Goal: Task Accomplishment & Management: Manage account settings

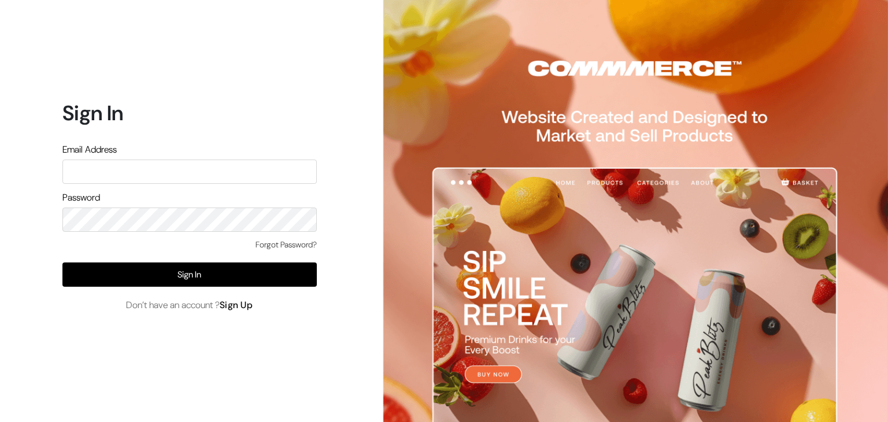
type input "[EMAIL_ADDRESS][DOMAIN_NAME]"
click at [244, 306] on link "Sign Up" at bounding box center [237, 305] width 34 height 12
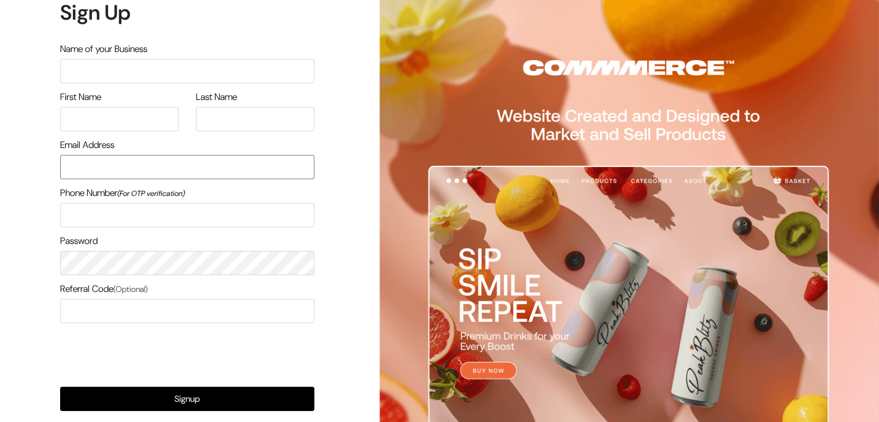
type input "[EMAIL_ADDRESS][DOMAIN_NAME]"
click at [283, 355] on form "Sign Up Name of your Business First Name Last Name Email Address pasumaithottak…" at bounding box center [187, 236] width 254 height 472
click at [308, 341] on form "Sign Up Name of your Business First Name Last Name Email Address pasumaithottak…" at bounding box center [187, 236] width 254 height 472
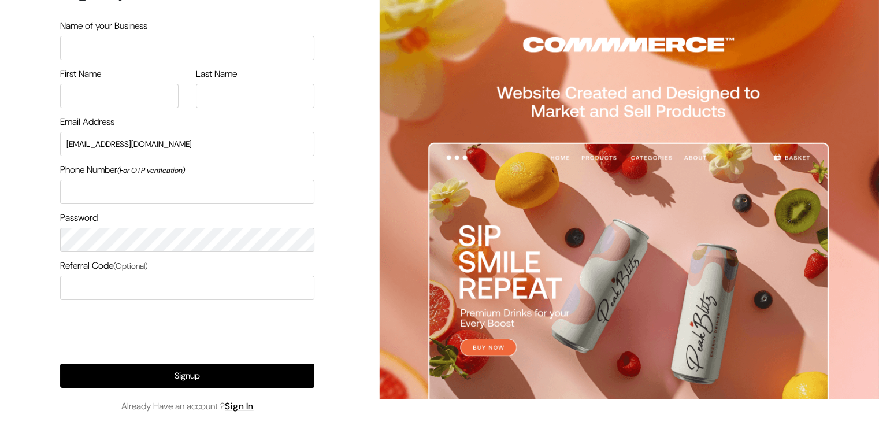
scroll to position [60, 0]
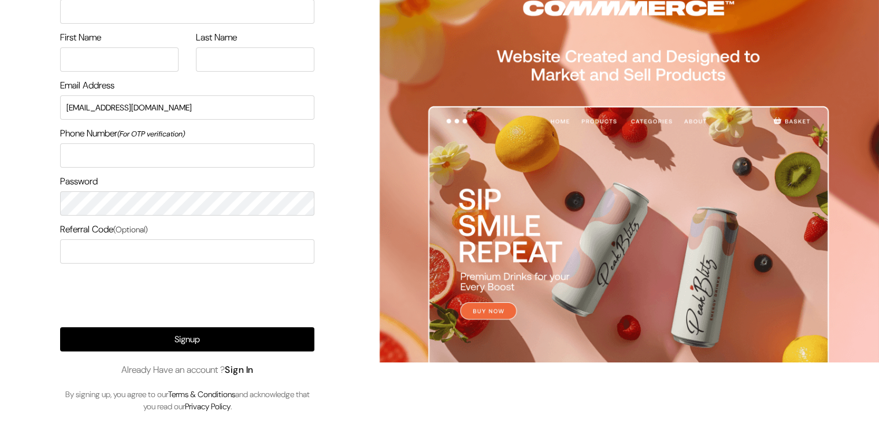
click at [245, 374] on link "Sign In" at bounding box center [239, 370] width 29 height 12
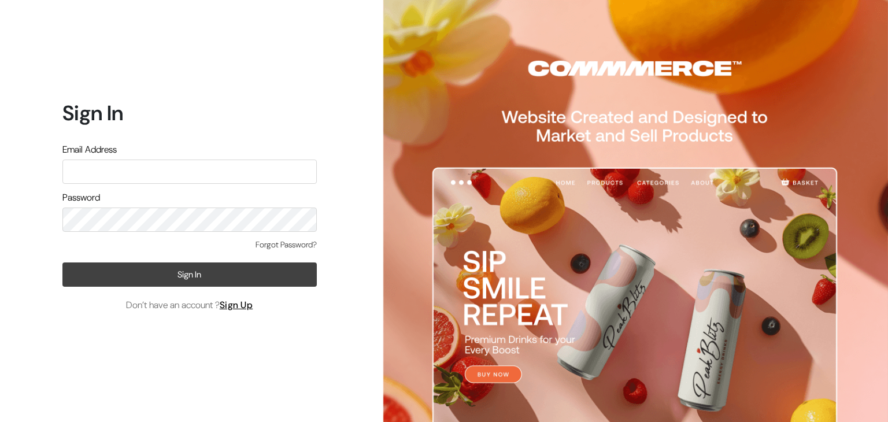
type input "pasumaithottakalaiofficial@gmail.com"
click at [191, 277] on button "Sign In" at bounding box center [189, 274] width 254 height 24
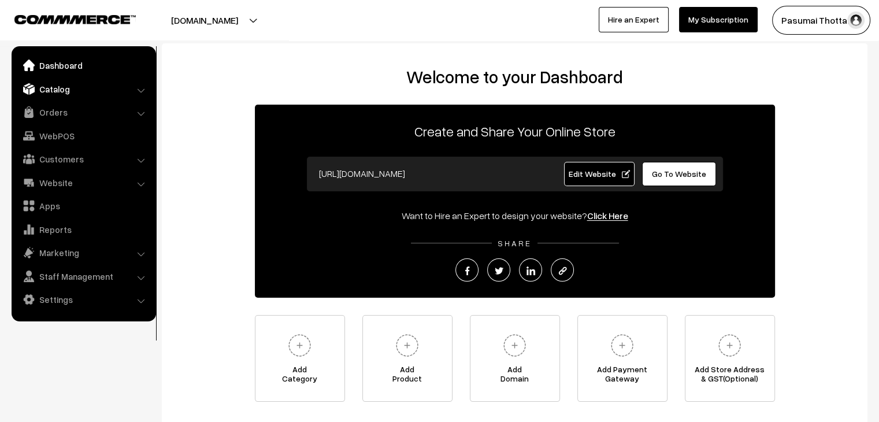
click at [49, 94] on link "Catalog" at bounding box center [83, 89] width 138 height 21
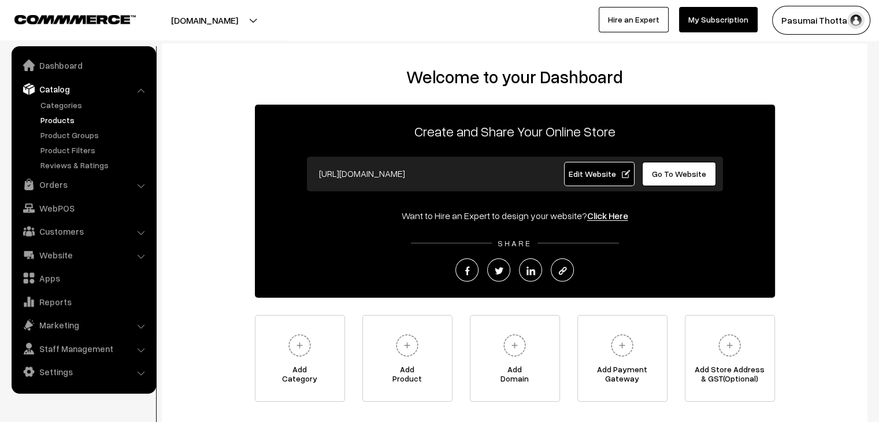
click at [58, 124] on link "Products" at bounding box center [95, 120] width 114 height 12
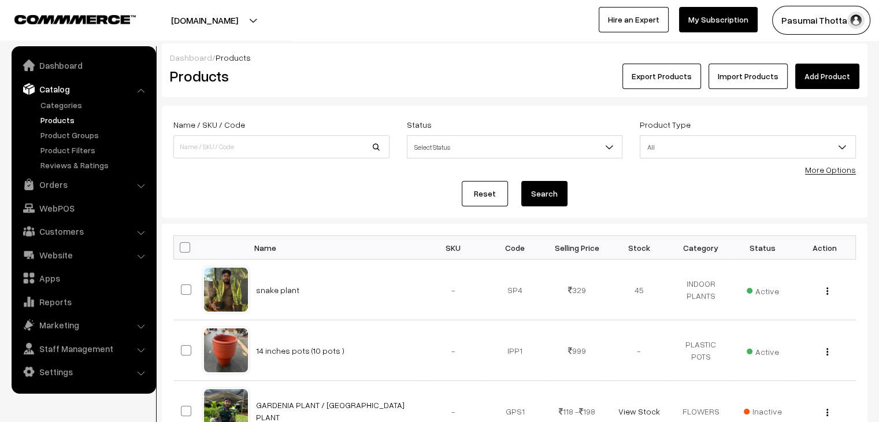
click at [816, 70] on link "Add Product" at bounding box center [828, 76] width 64 height 25
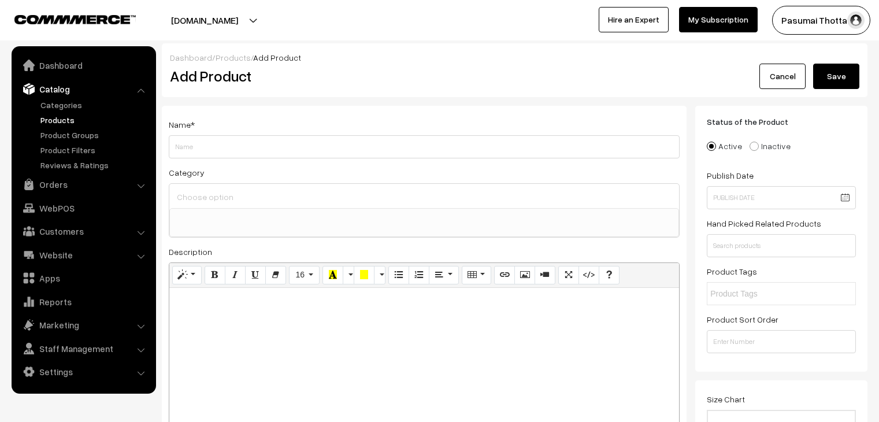
select select
type input "fertilizer / DAP/ Di ammonium phosphate"
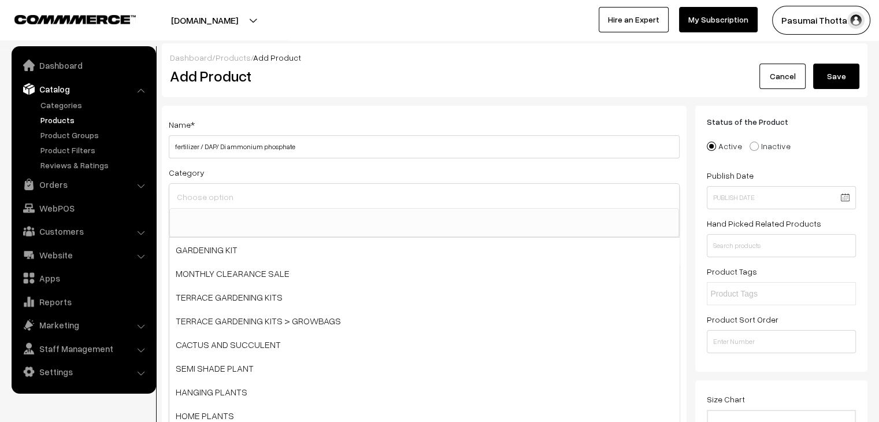
click at [232, 197] on input at bounding box center [424, 196] width 501 height 17
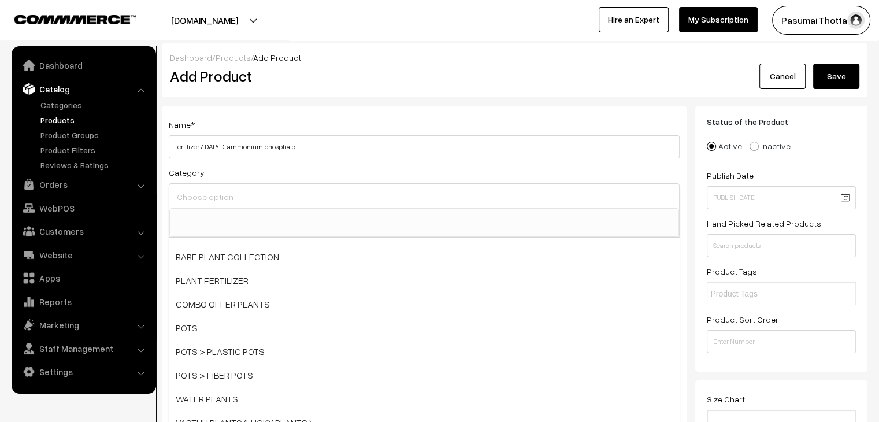
scroll to position [280, 0]
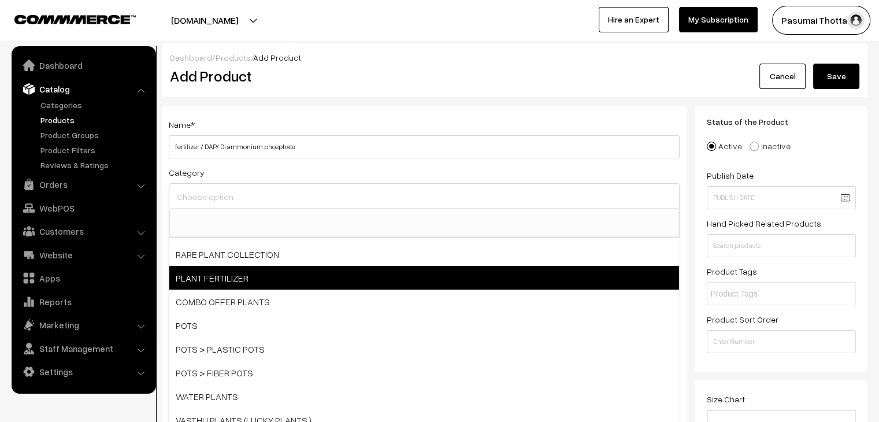
click at [245, 278] on span "PLANT FERTILIZER" at bounding box center [424, 278] width 510 height 24
select select "11"
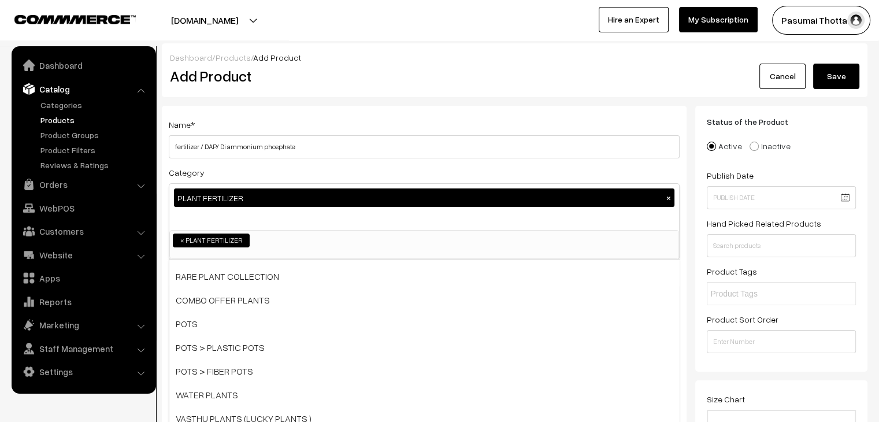
click at [539, 228] on div "PLANT FERTILIZER ×" at bounding box center [424, 207] width 510 height 46
click at [755, 368] on div "Status of the Product Active Inactive Product Type -- Select -- -- Select -- Pu…" at bounding box center [782, 239] width 172 height 266
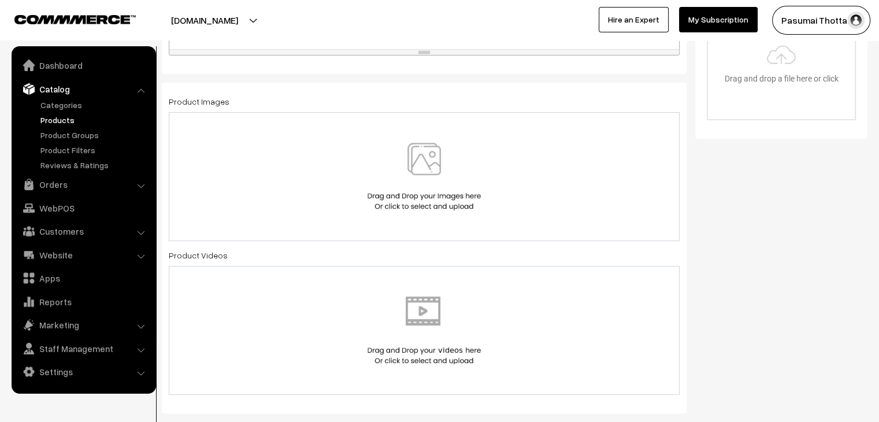
scroll to position [412, 0]
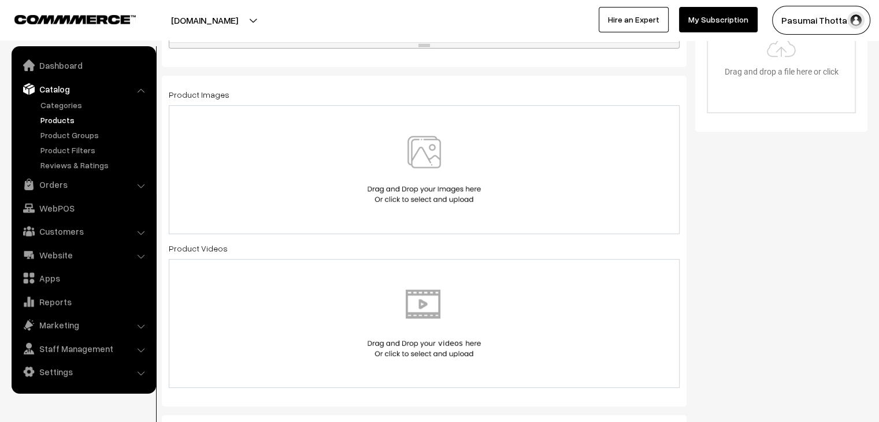
click at [444, 154] on img at bounding box center [424, 170] width 119 height 68
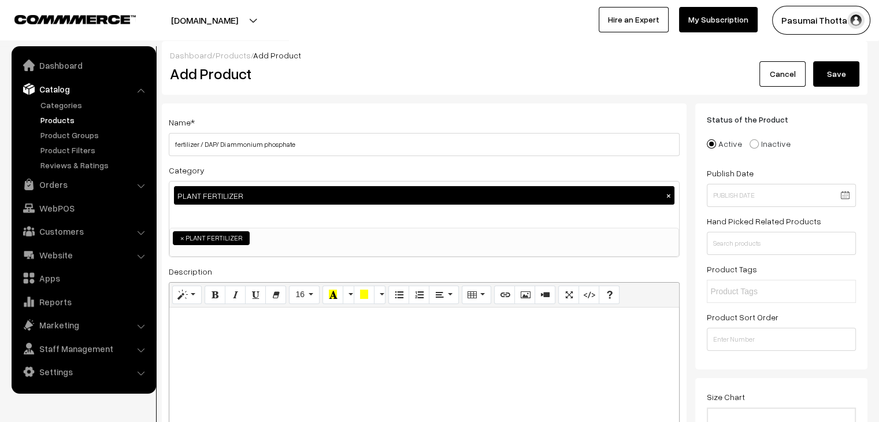
scroll to position [0, 0]
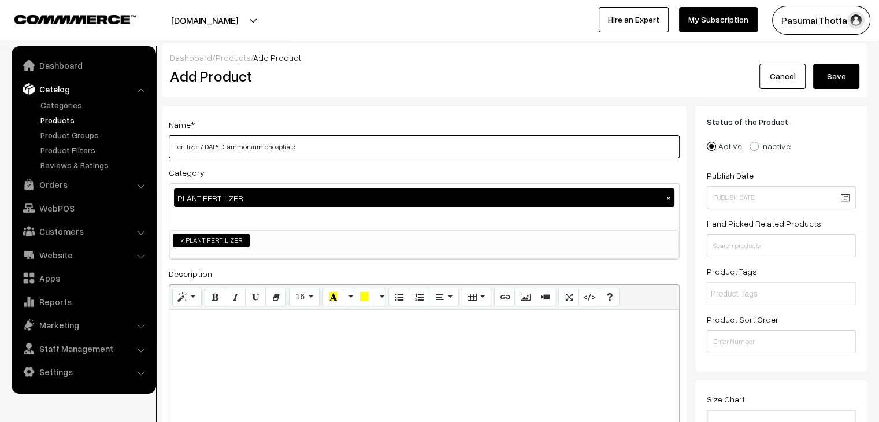
click at [306, 138] on input "fertilizer / DAP/ Di ammonium phosphate" at bounding box center [424, 146] width 511 height 23
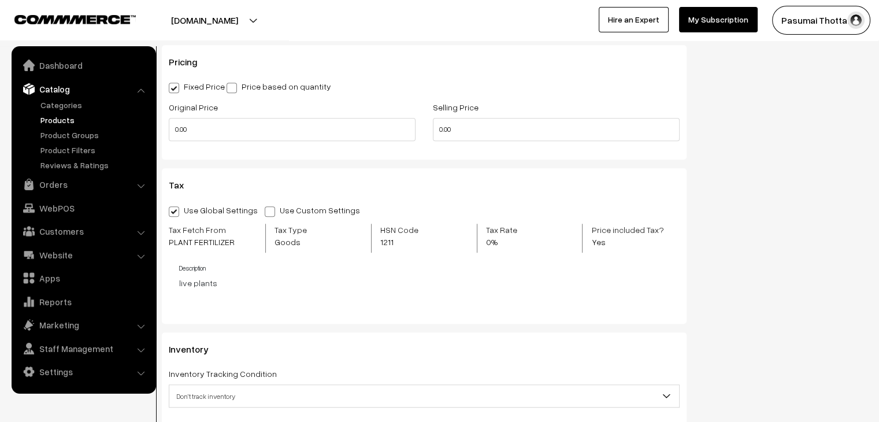
scroll to position [946, 0]
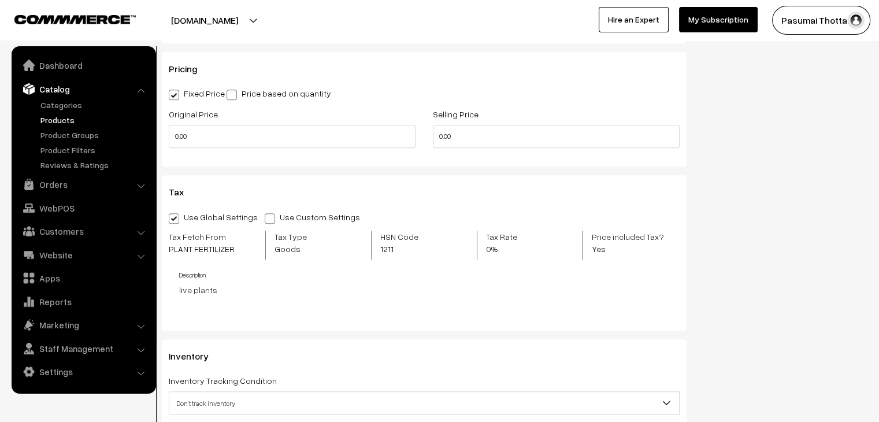
type input "fertilizer / DAP/ Di ammonium phosphate (250 gm )"
click at [221, 138] on input "0.00" at bounding box center [292, 136] width 247 height 23
type input "0"
type input "149"
click at [456, 143] on input "0.00" at bounding box center [556, 136] width 247 height 23
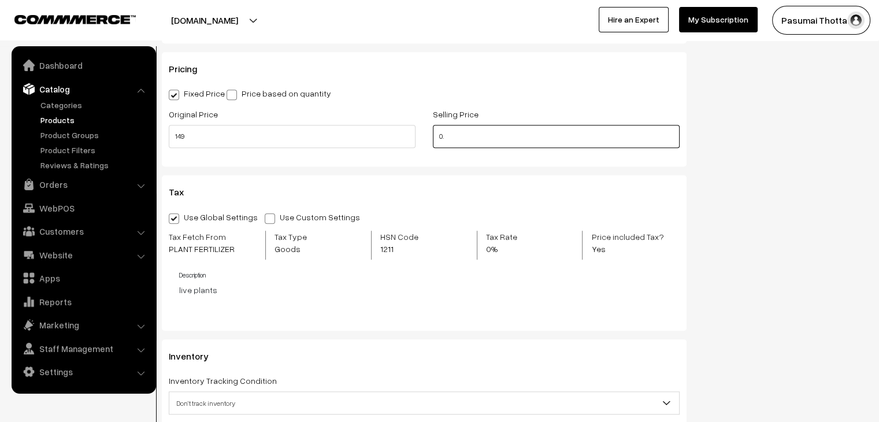
type input "0"
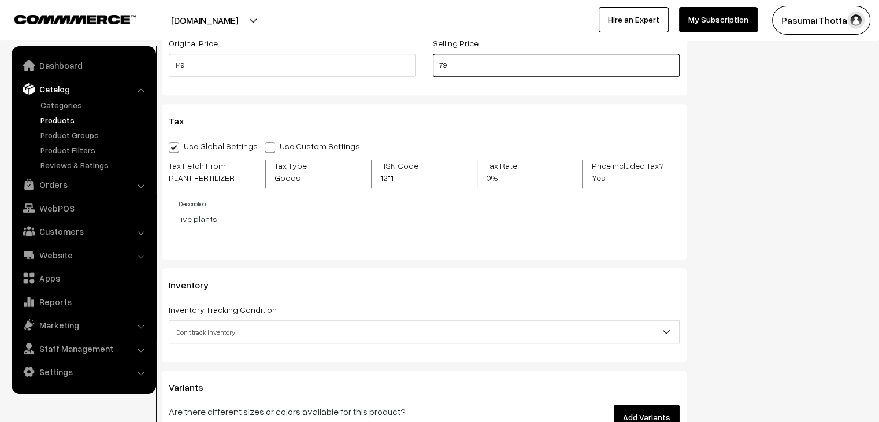
scroll to position [1020, 0]
type input "79"
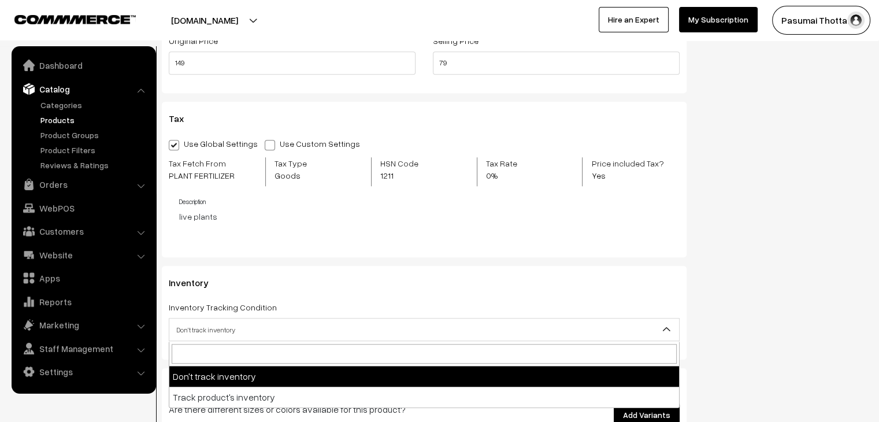
click at [290, 339] on span "Don't track inventory" at bounding box center [424, 330] width 510 height 20
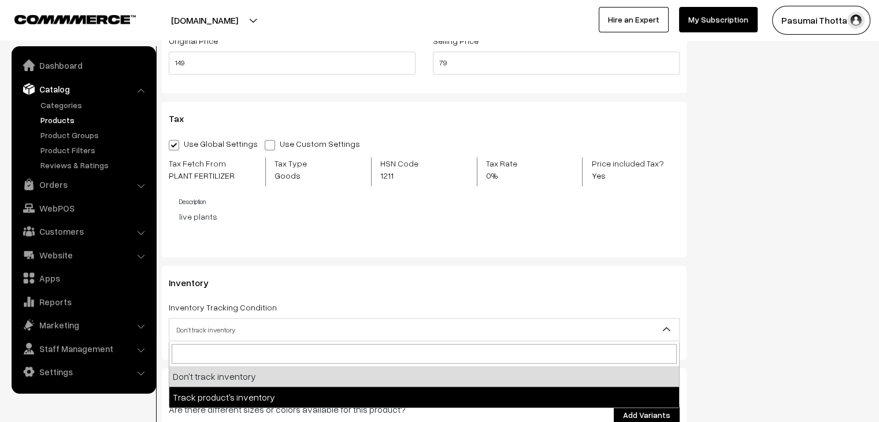
select select "2"
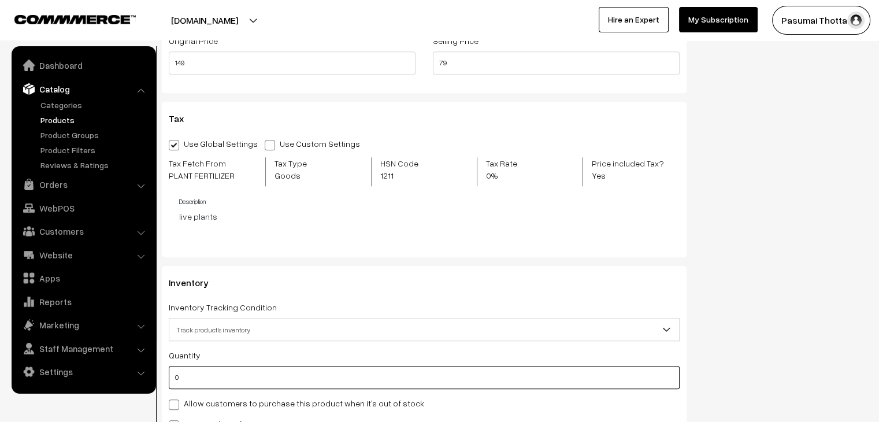
click at [185, 378] on input "0" at bounding box center [424, 377] width 511 height 23
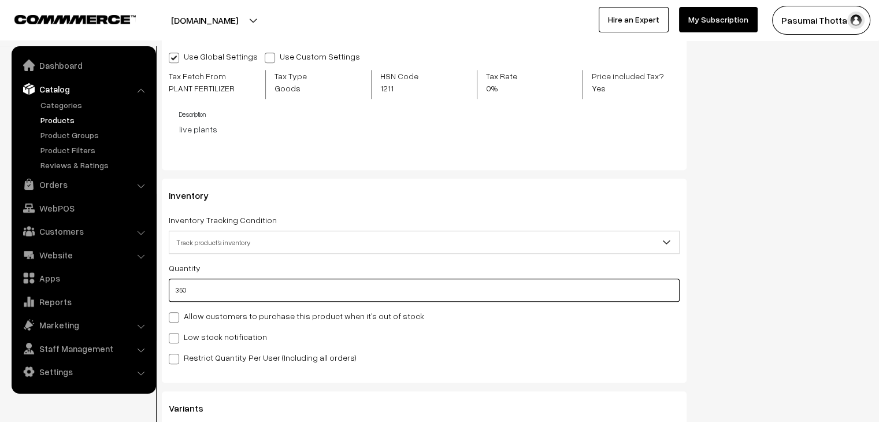
scroll to position [1110, 0]
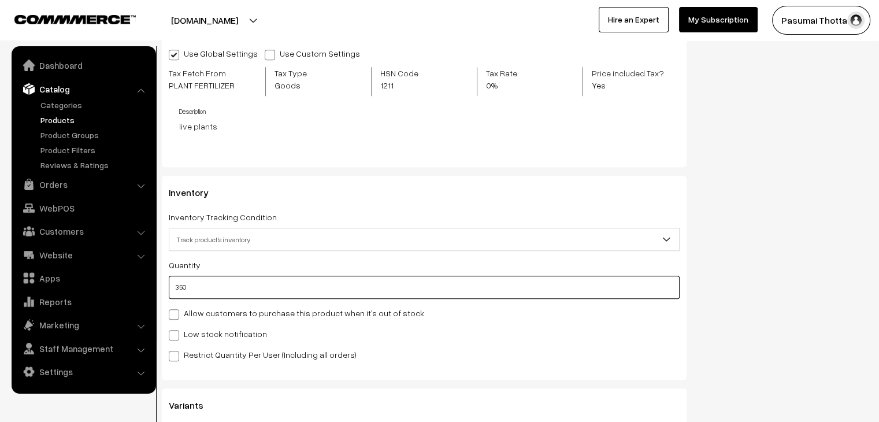
type input "350"
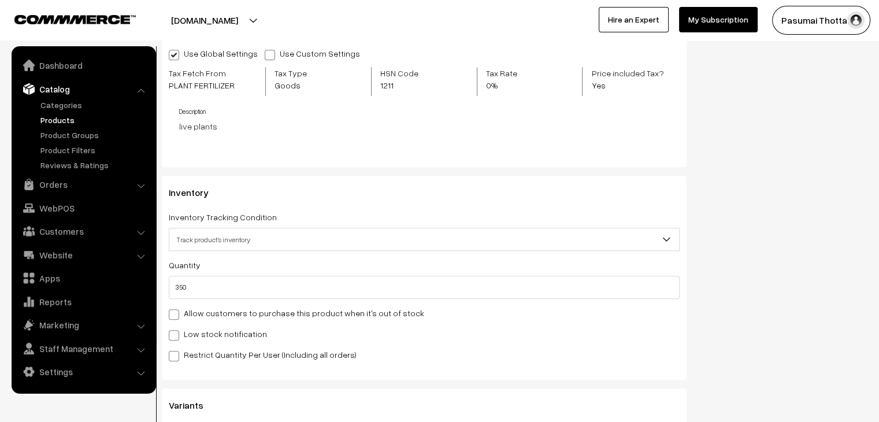
click at [172, 354] on span at bounding box center [174, 356] width 10 height 10
click at [172, 354] on input "Restrict Quantity Per User (Including all orders)" at bounding box center [173, 354] width 8 height 8
checkbox input "true"
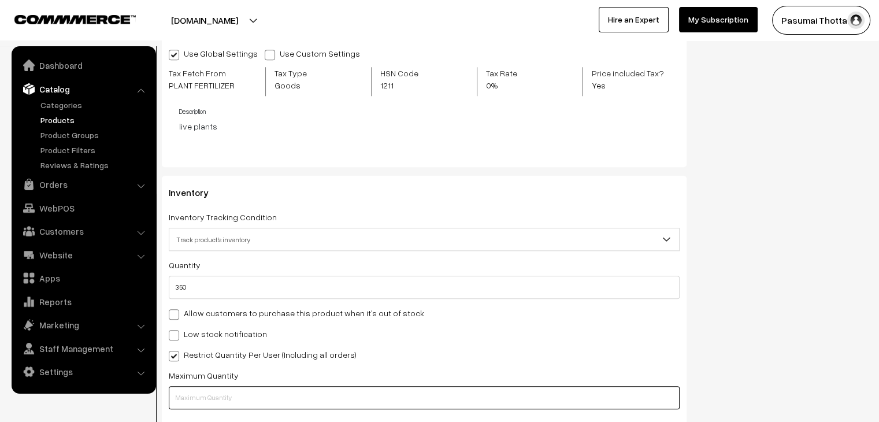
click at [180, 398] on input "text" at bounding box center [424, 397] width 511 height 23
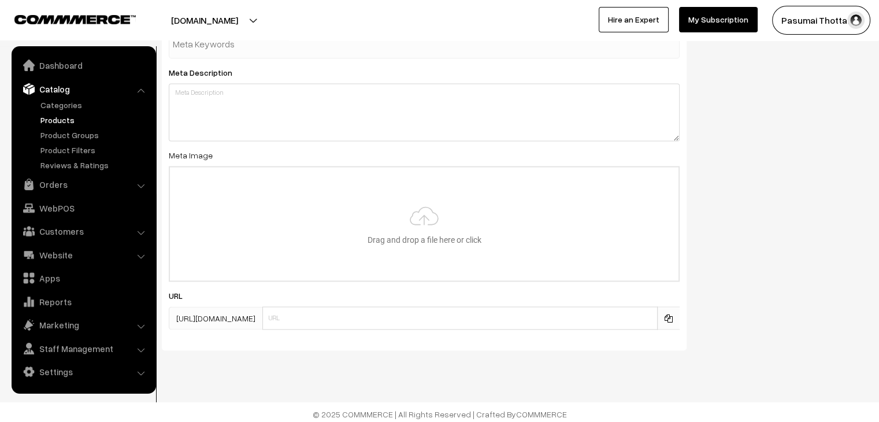
scroll to position [1814, 0]
type input "1"
click at [347, 353] on div "SEO Meta Title Prefix: Suffix: Meta Keywords Meta Description Meta Image Drag a…" at bounding box center [424, 131] width 542 height 447
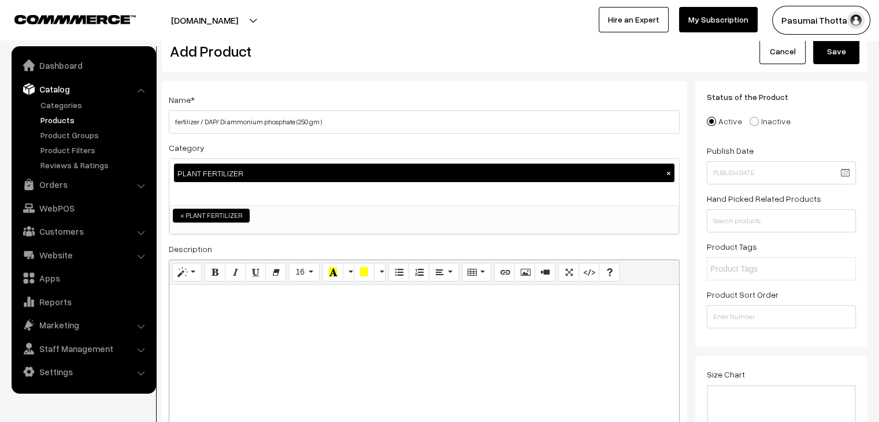
scroll to position [0, 0]
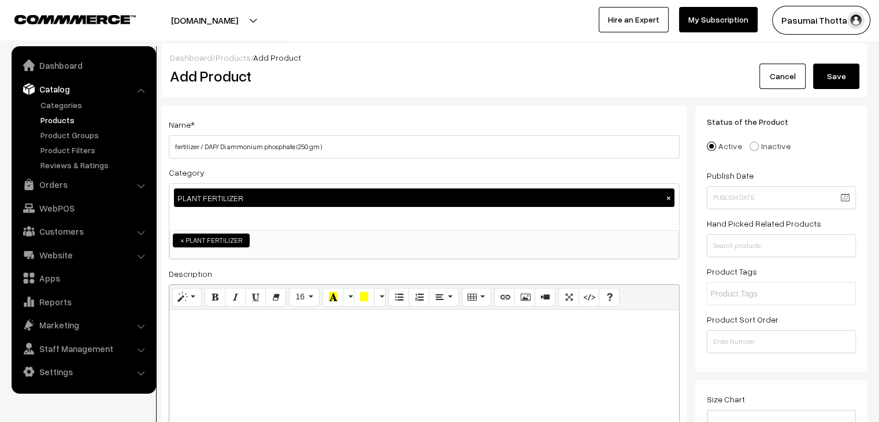
click at [850, 79] on button "Save" at bounding box center [836, 76] width 46 height 25
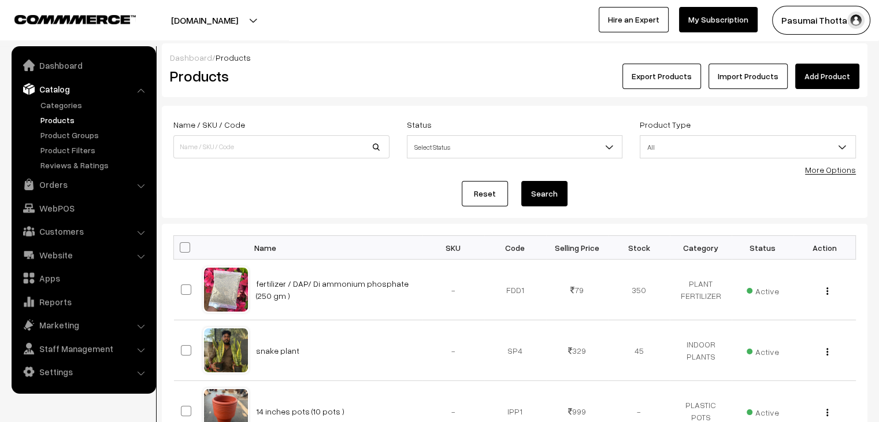
click at [200, 145] on input at bounding box center [281, 146] width 216 height 23
type input "dap"
click at [522, 181] on button "Search" at bounding box center [545, 193] width 46 height 25
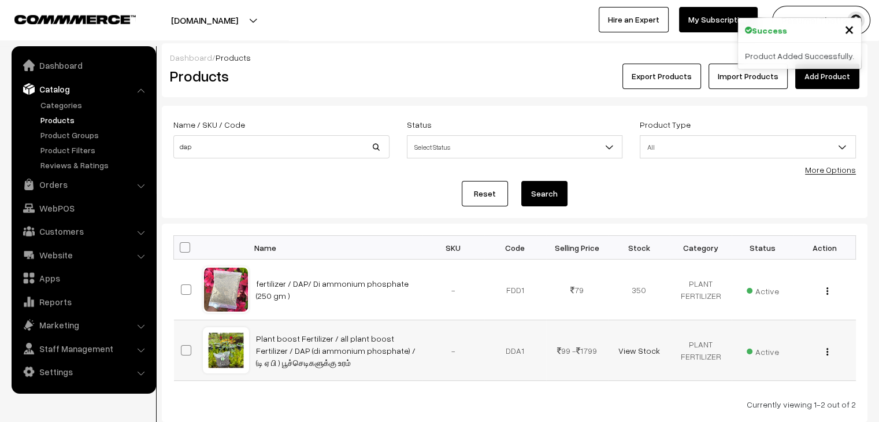
click at [765, 355] on span "Active" at bounding box center [763, 350] width 32 height 15
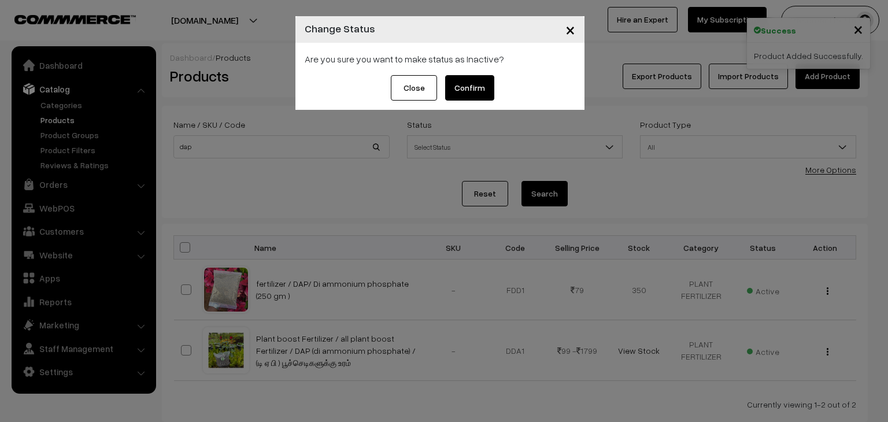
click at [472, 93] on button "Confirm" at bounding box center [469, 87] width 49 height 25
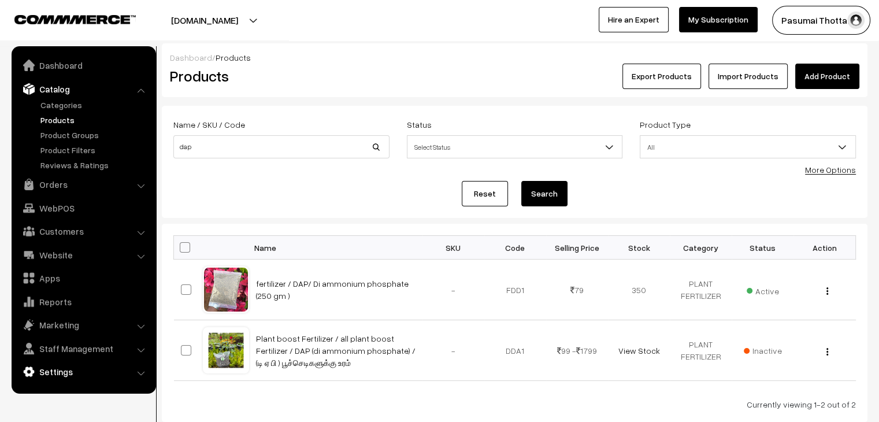
click at [50, 373] on link "Settings" at bounding box center [83, 371] width 138 height 21
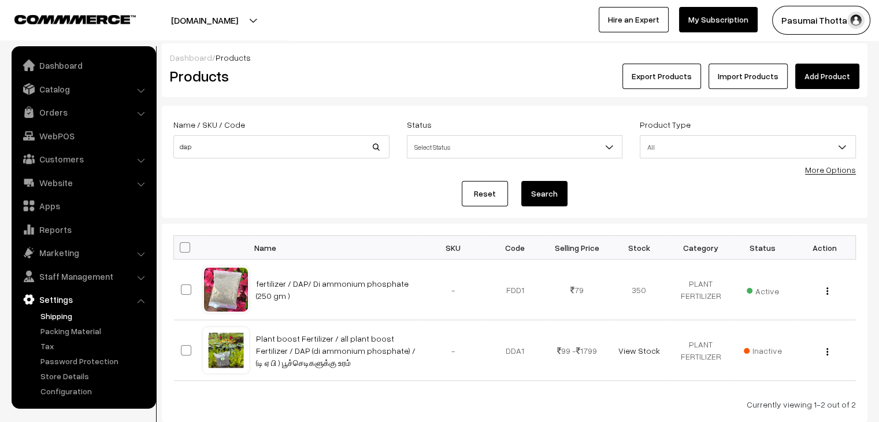
click at [56, 311] on link "Shipping" at bounding box center [95, 316] width 114 height 12
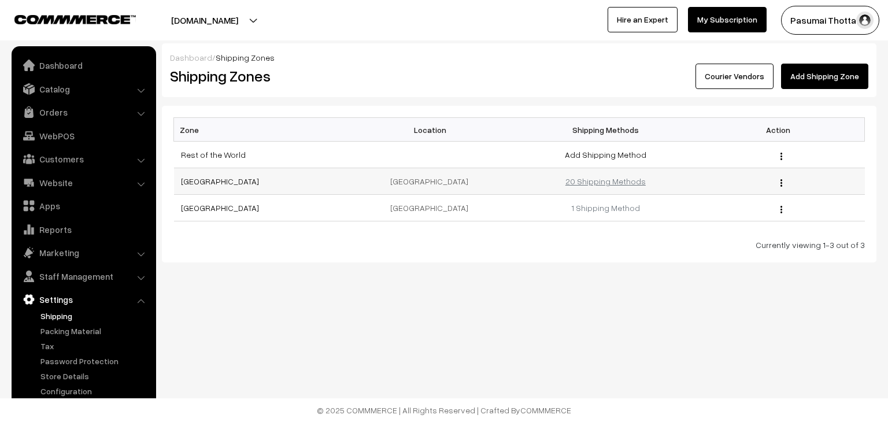
click at [589, 180] on link "20 Shipping Methods" at bounding box center [605, 181] width 80 height 10
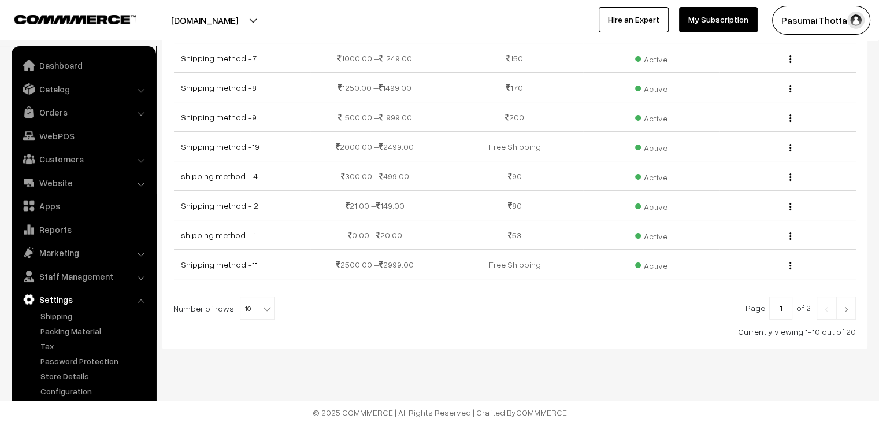
scroll to position [158, 0]
click at [252, 306] on span "10" at bounding box center [258, 308] width 34 height 23
select select "60"
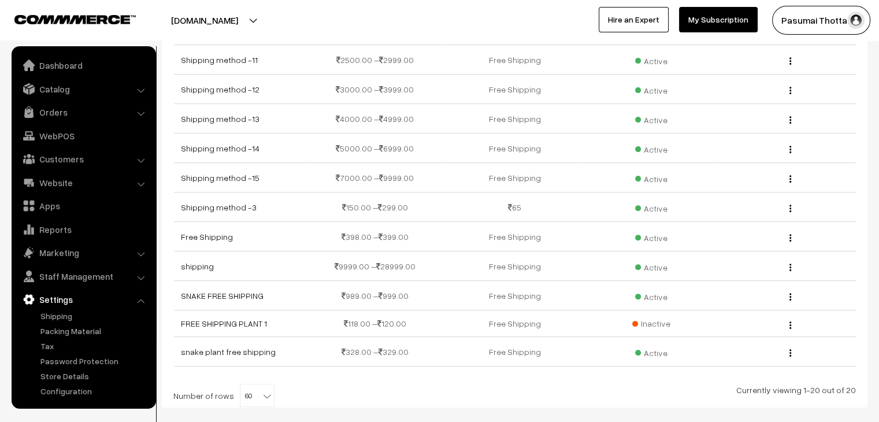
scroll to position [367, 0]
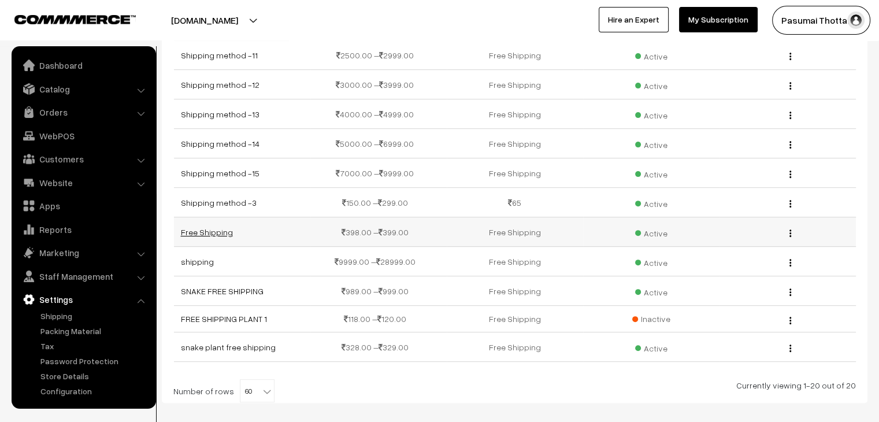
click at [217, 227] on link "Free Shipping" at bounding box center [207, 232] width 52 height 10
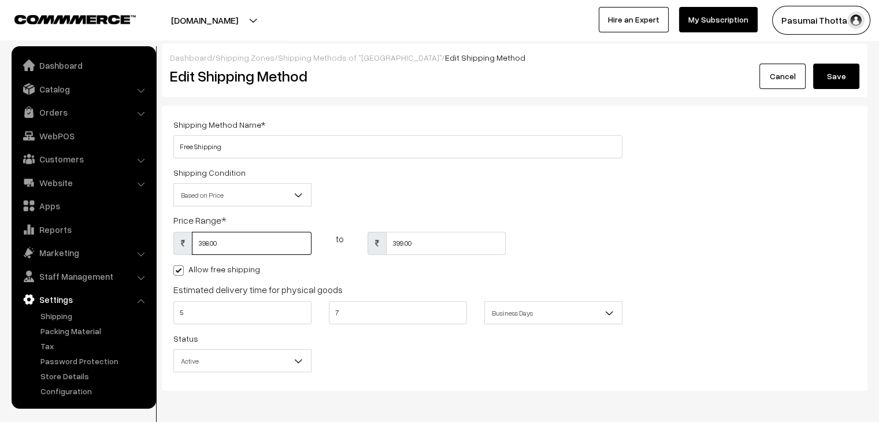
click at [219, 250] on input "398.00" at bounding box center [252, 243] width 120 height 23
type input "3"
type input "78"
click at [422, 248] on input "399.00" at bounding box center [446, 243] width 120 height 23
type input "3"
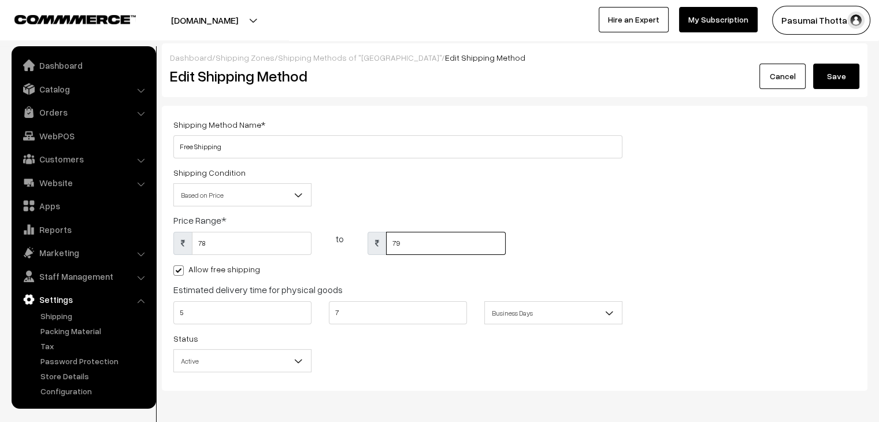
type input "79"
click at [834, 75] on button "Save" at bounding box center [836, 76] width 46 height 25
